Goal: Find specific page/section: Find specific page/section

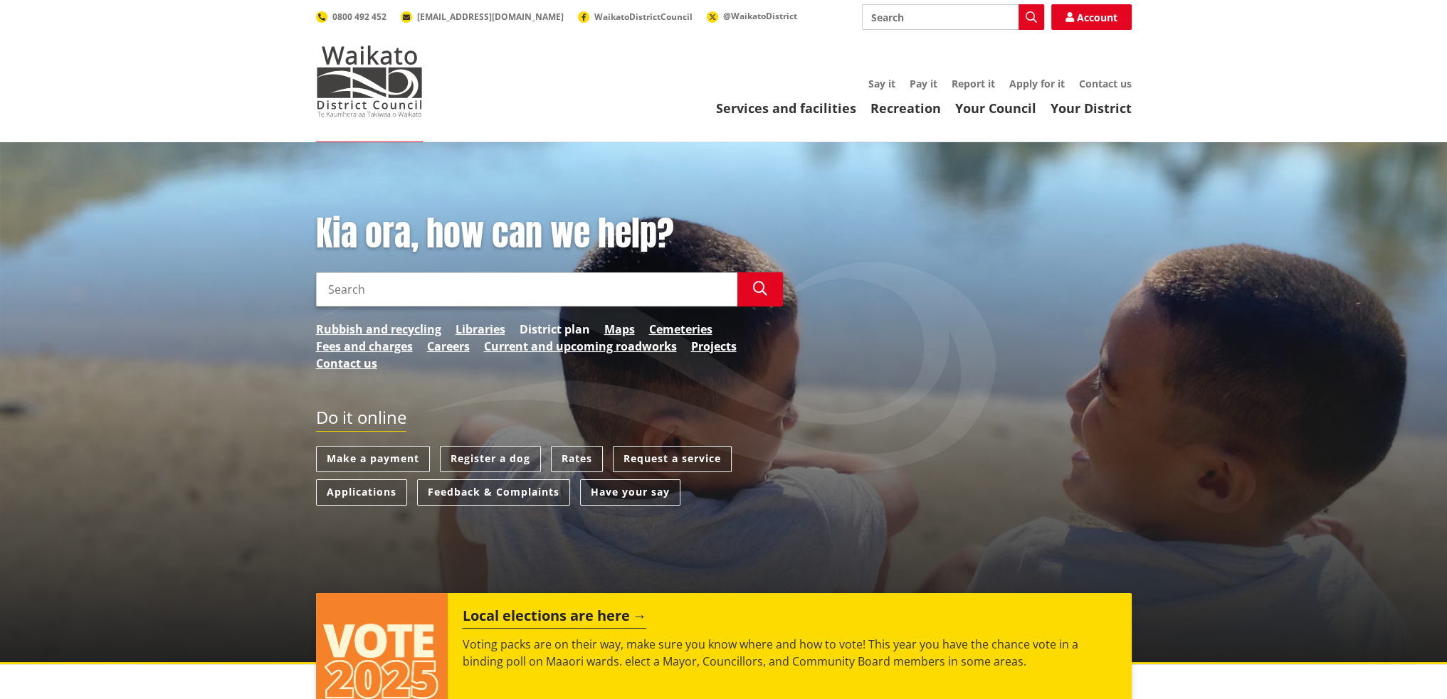
click at [549, 325] on link "District plan" at bounding box center [554, 329] width 70 height 17
click at [624, 326] on link "Maps" at bounding box center [619, 329] width 31 height 17
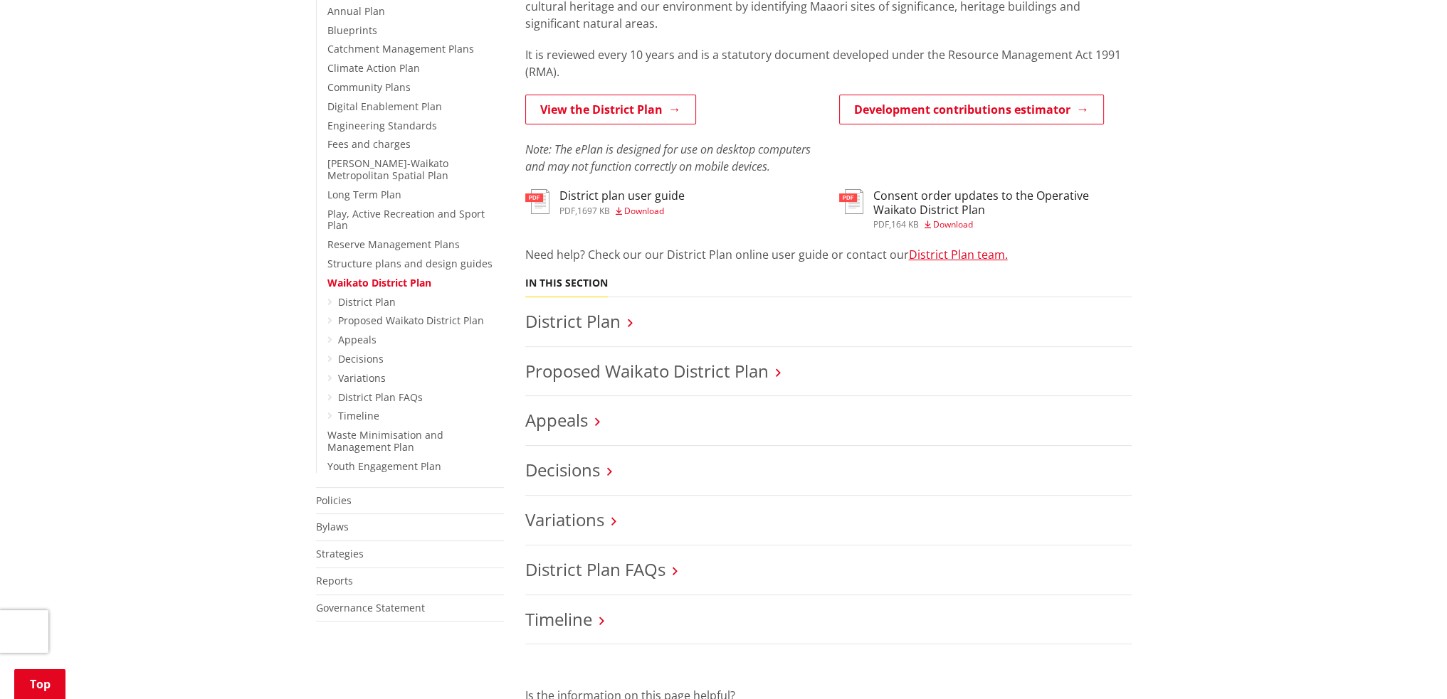
scroll to position [379, 0]
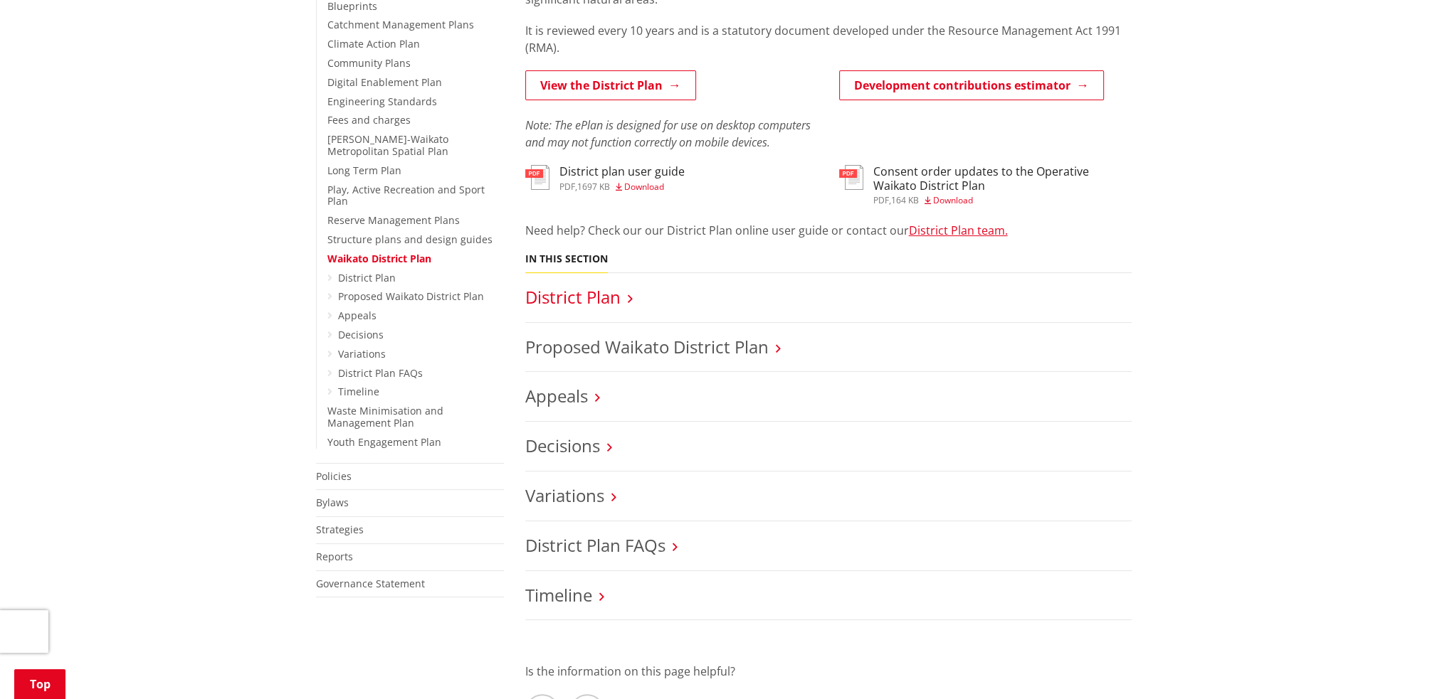
click at [596, 298] on link "District Plan" at bounding box center [572, 296] width 95 height 23
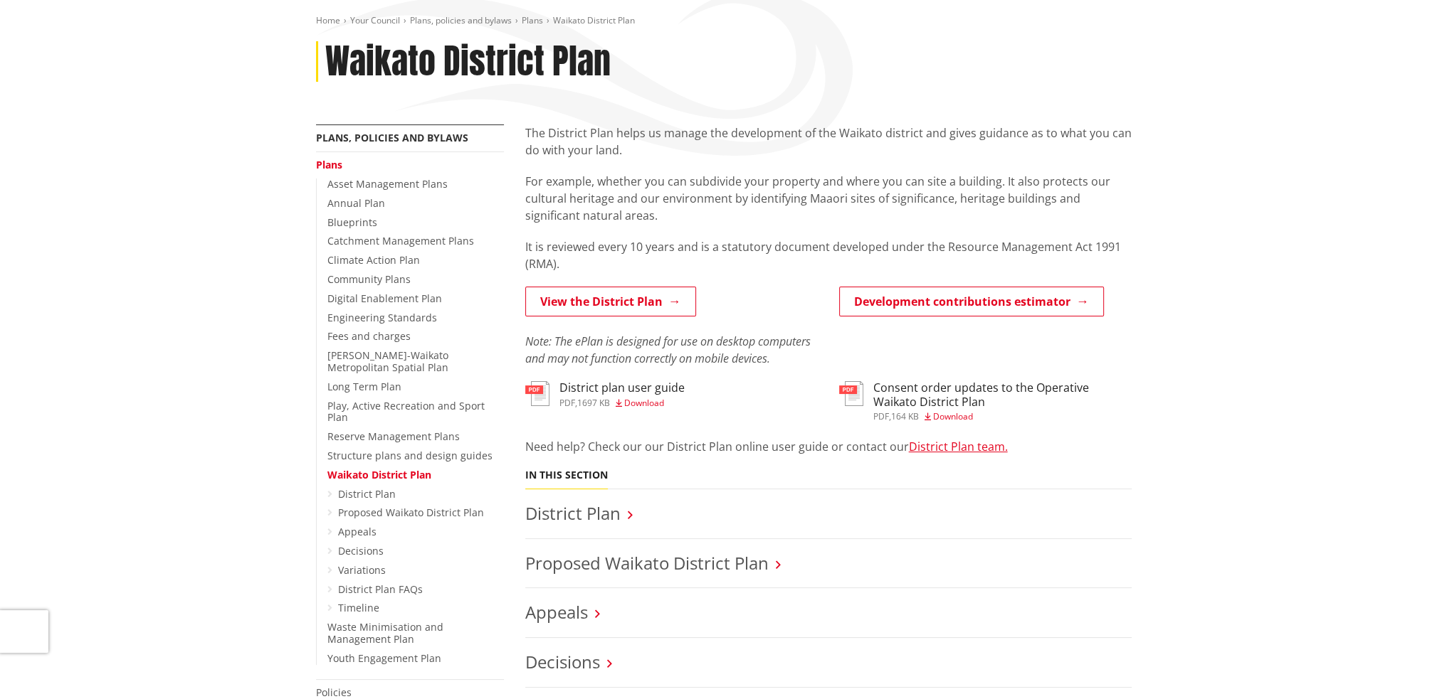
scroll to position [0, 0]
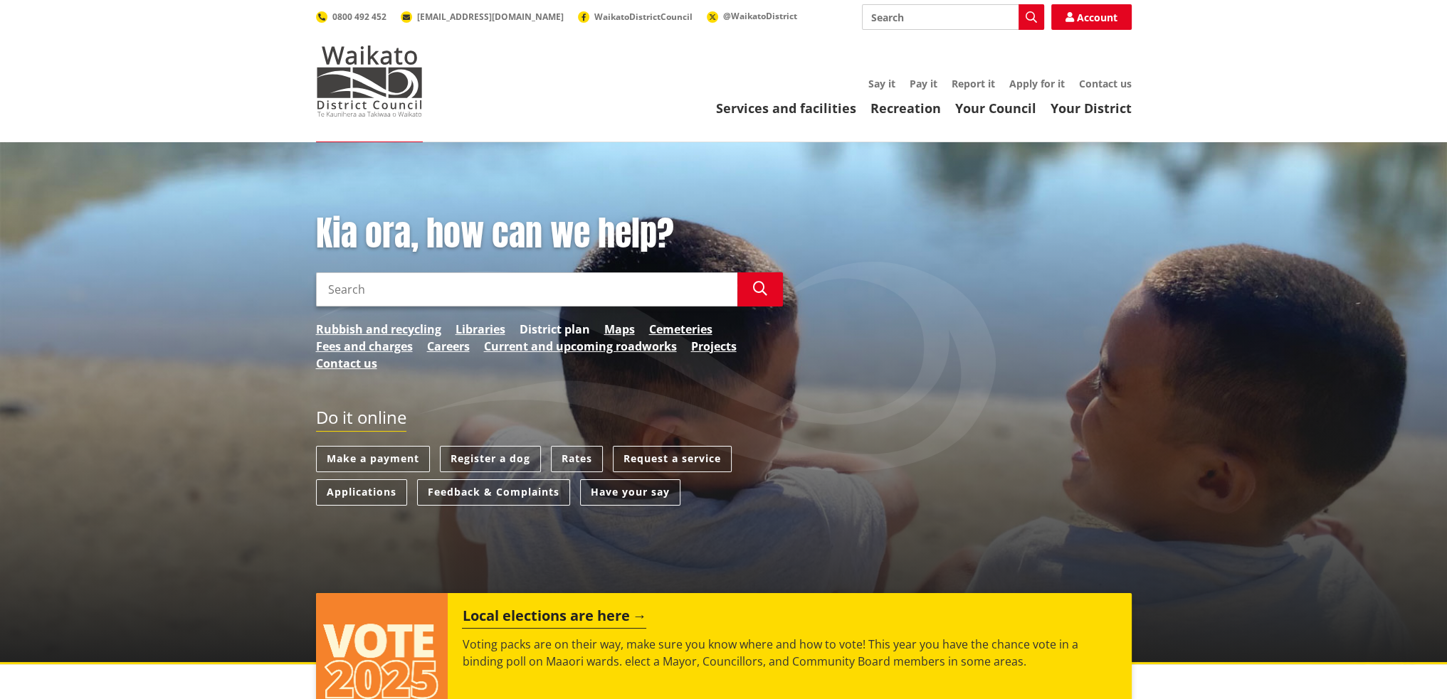
click at [566, 330] on link "District plan" at bounding box center [554, 329] width 70 height 17
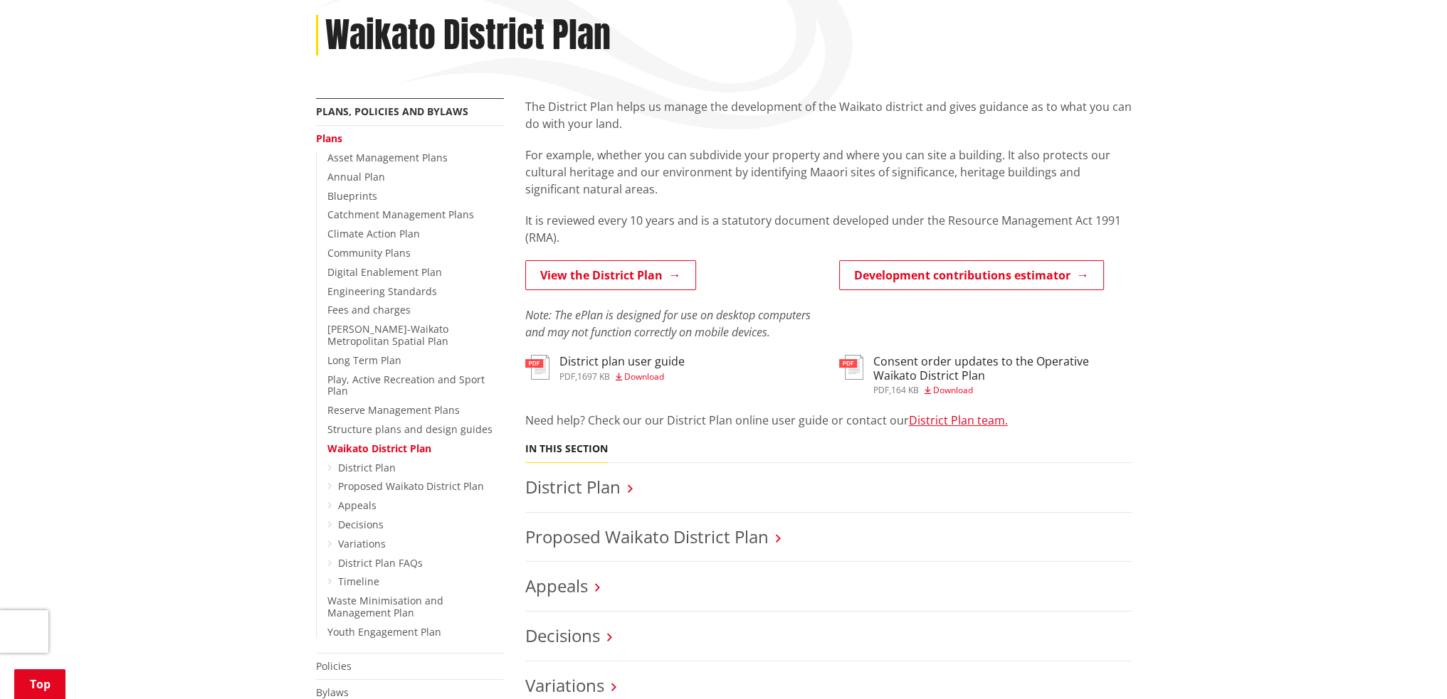
scroll to position [379, 0]
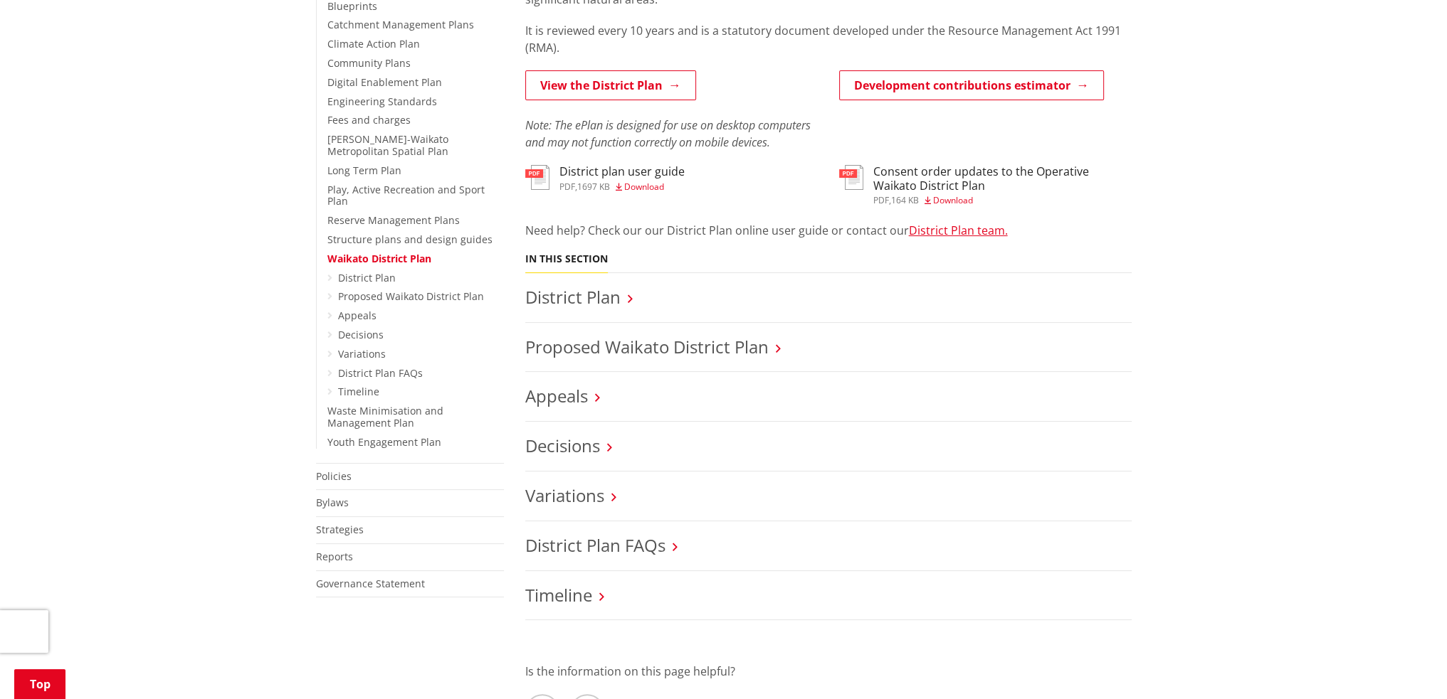
click at [621, 298] on h3 "District Plan" at bounding box center [828, 297] width 606 height 21
click at [595, 299] on link "District Plan" at bounding box center [572, 296] width 95 height 23
